Goal: Information Seeking & Learning: Learn about a topic

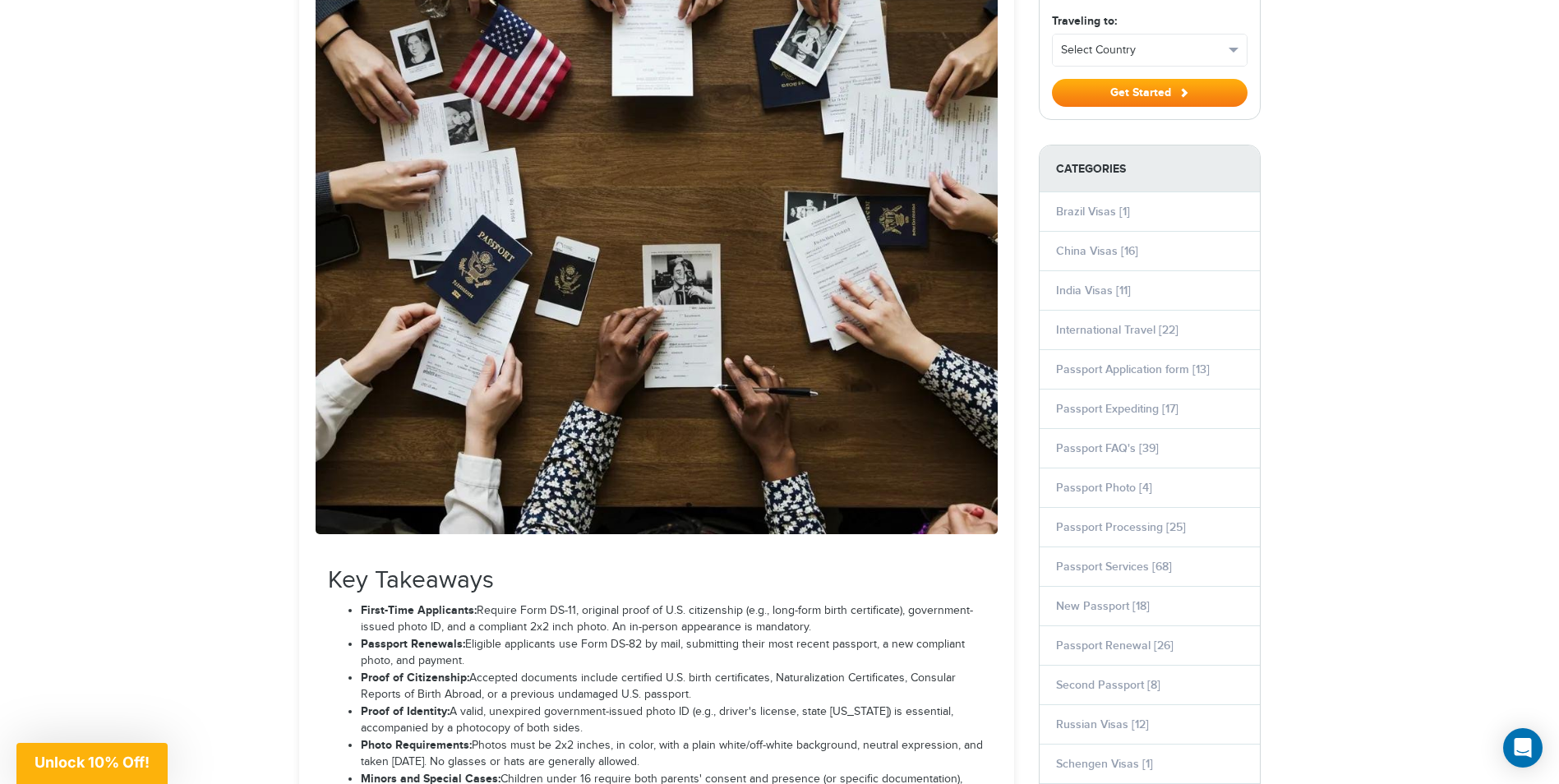
scroll to position [411, 0]
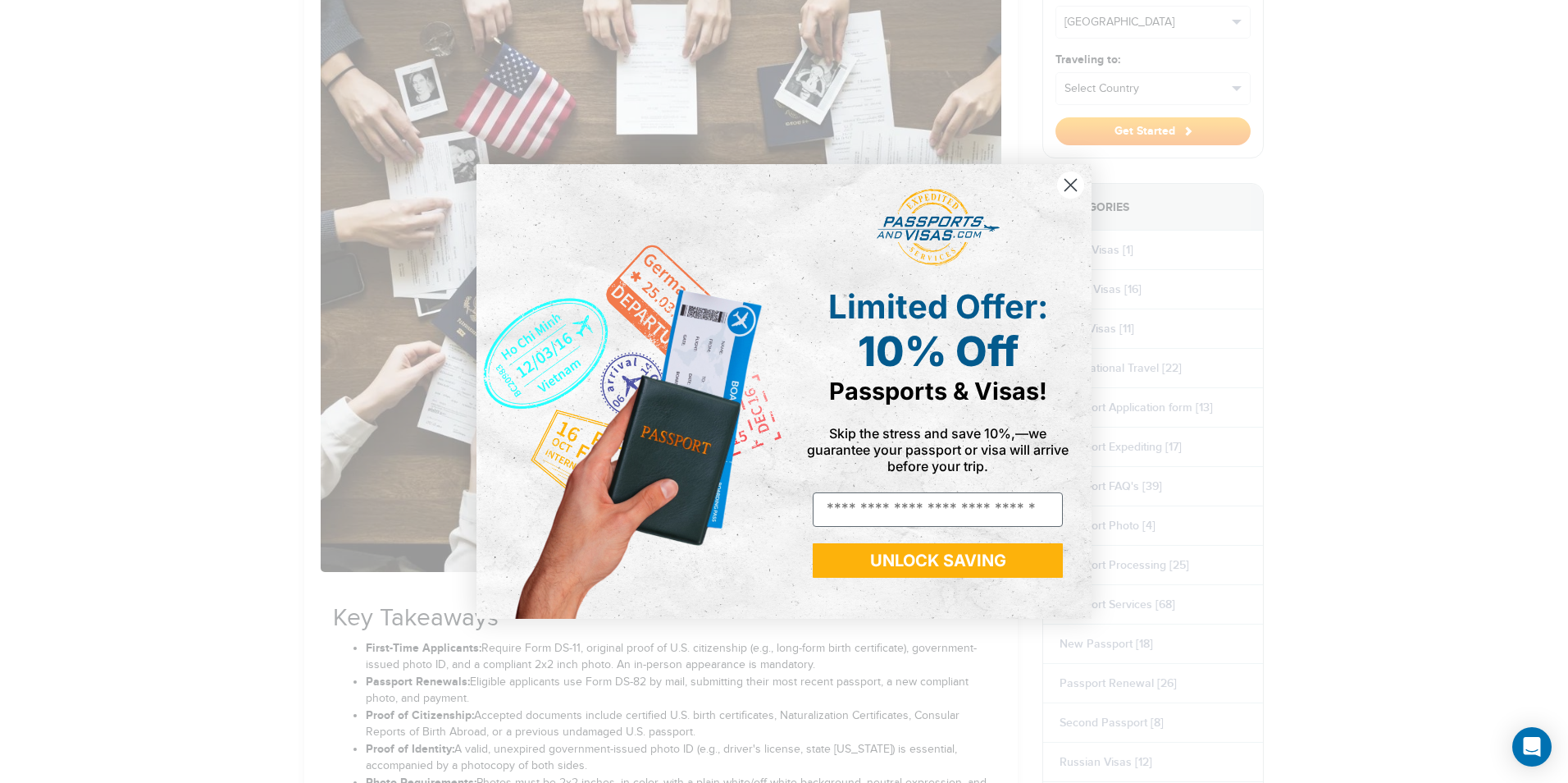
click at [1069, 188] on icon "Close dialog" at bounding box center [1071, 185] width 12 height 12
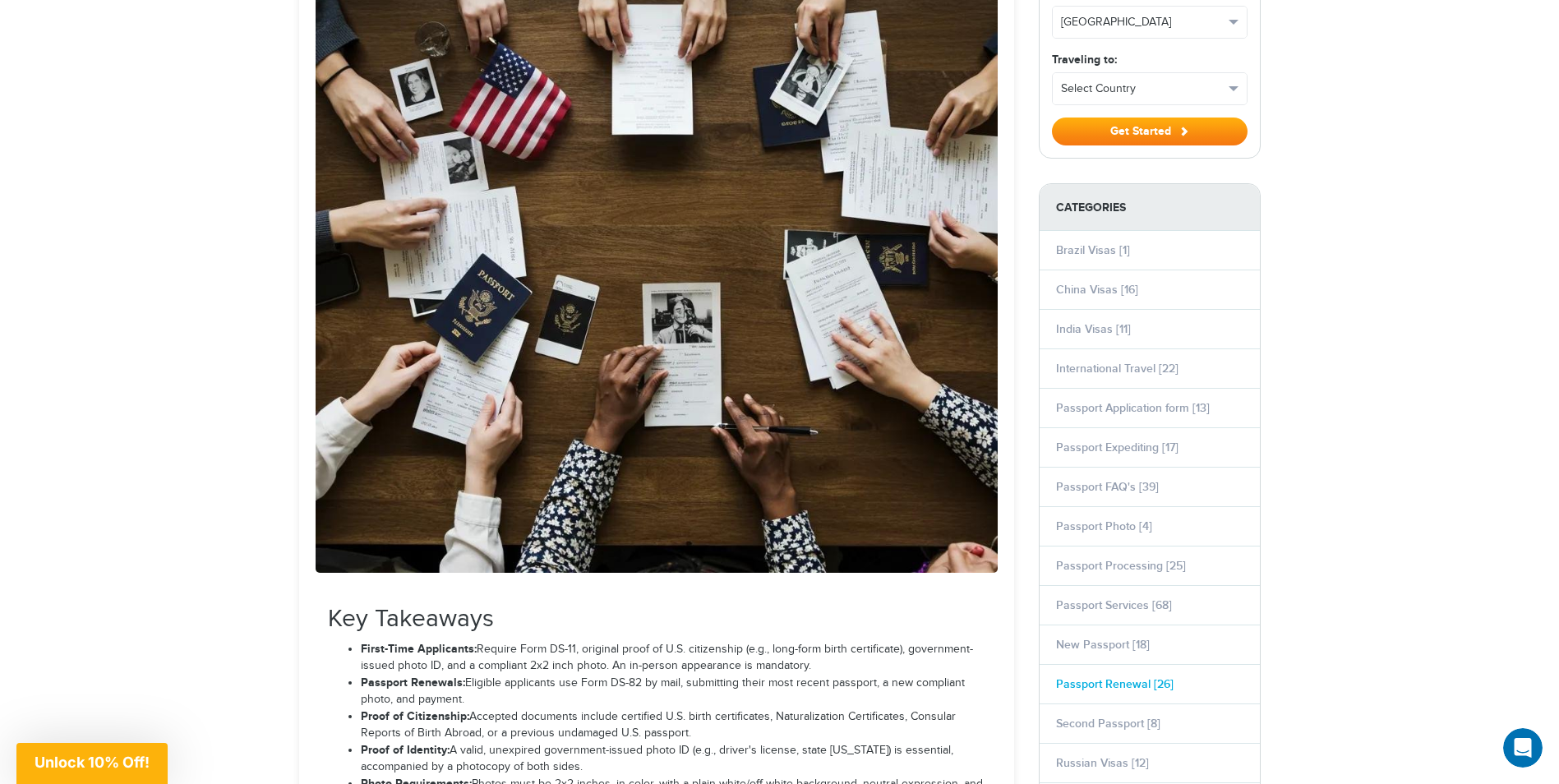
scroll to position [0, 0]
click at [1103, 646] on link "New Passport [18]" at bounding box center [1102, 644] width 94 height 14
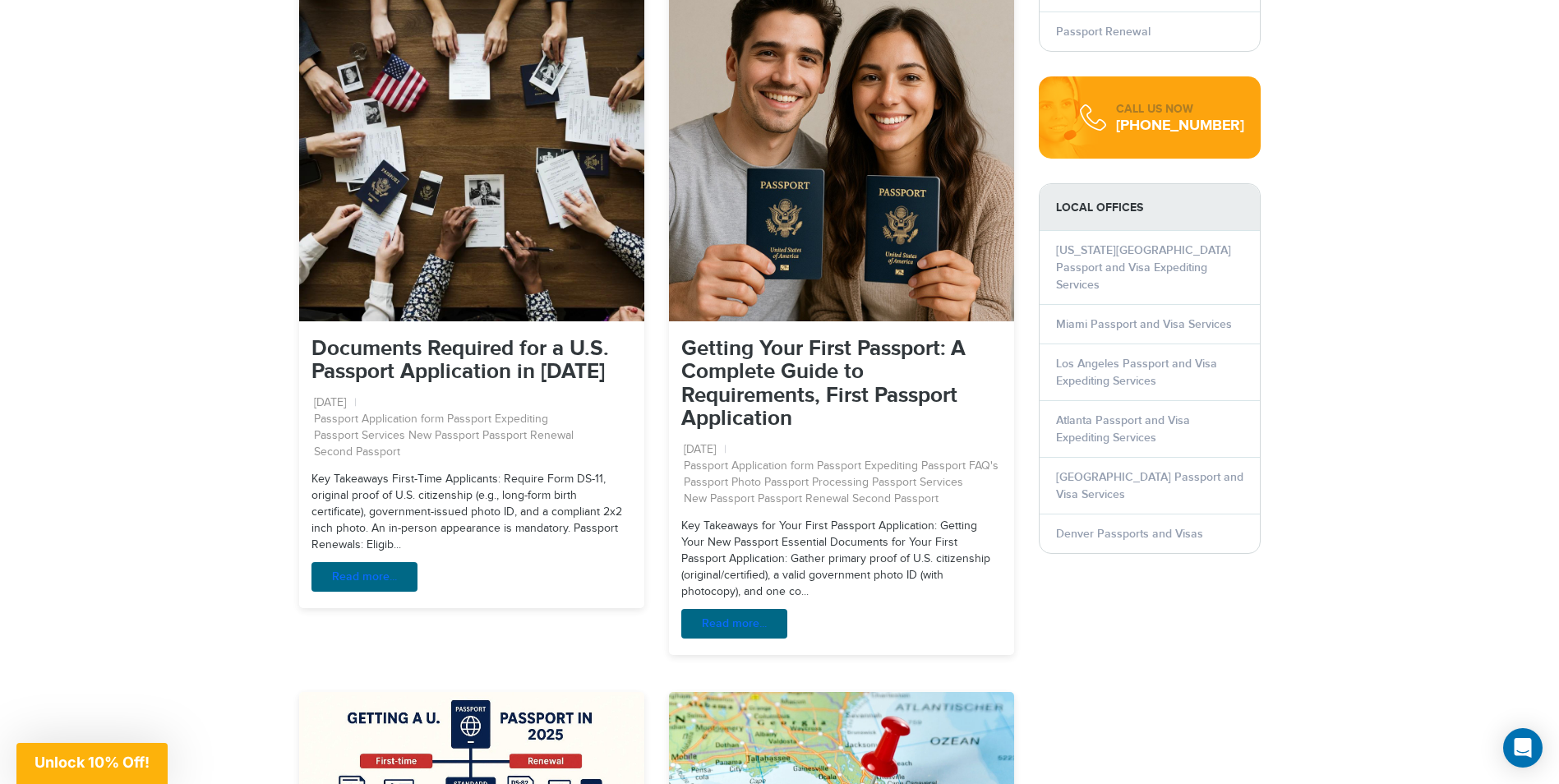
scroll to position [1889, 0]
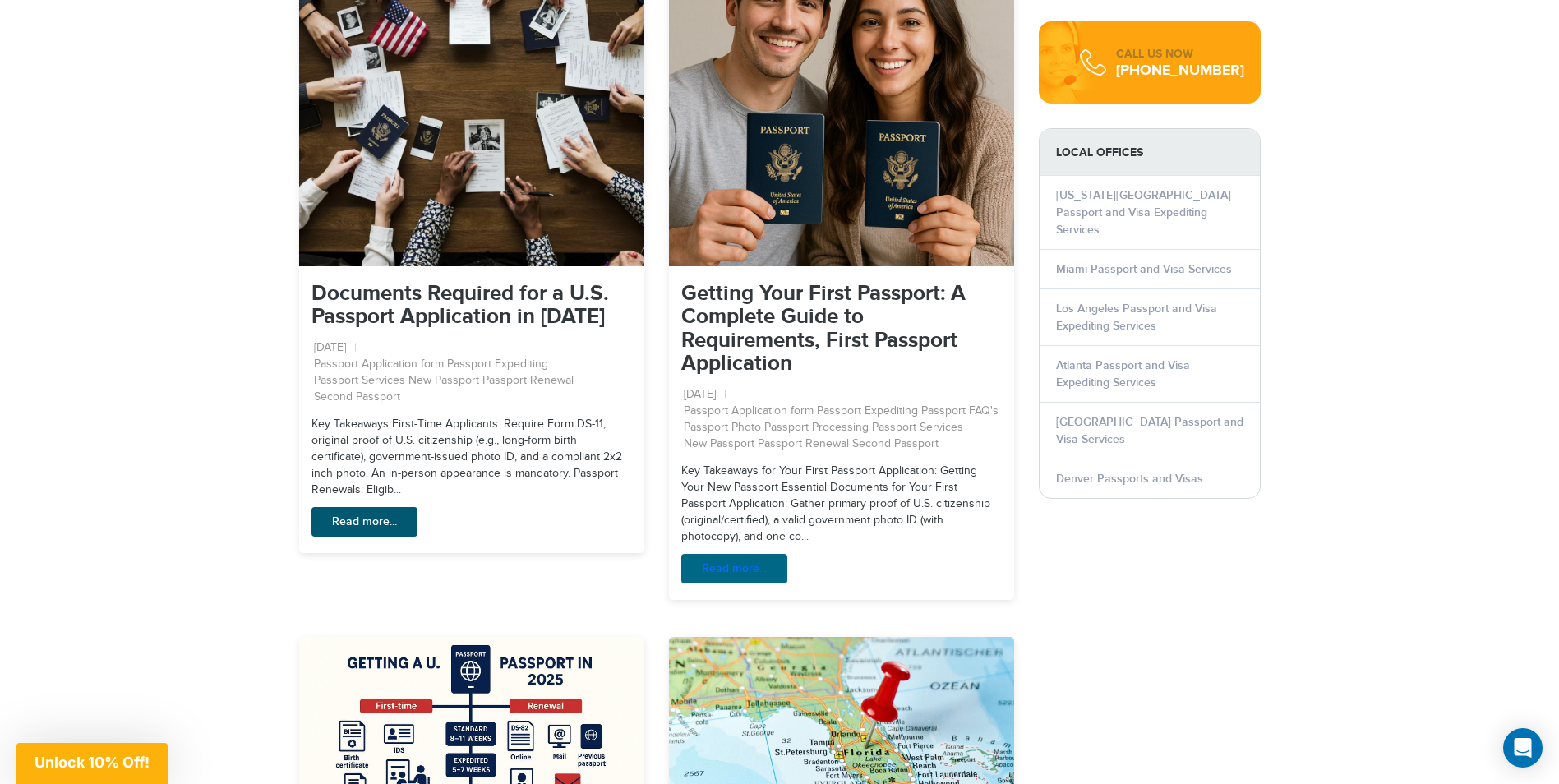
click at [341, 507] on link "Read more..." at bounding box center [364, 521] width 106 height 30
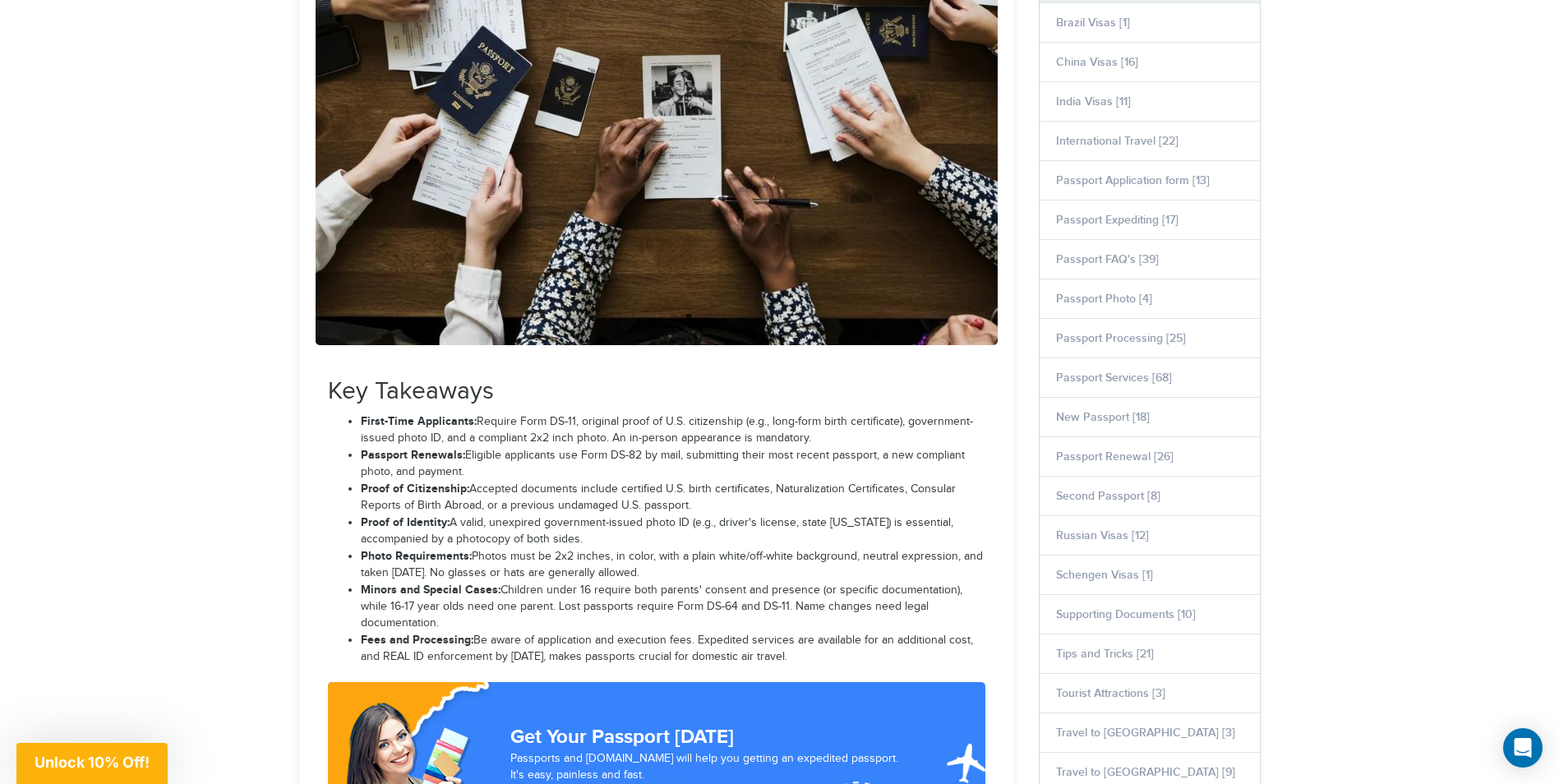
scroll to position [411, 0]
